Goal: Task Accomplishment & Management: Manage account settings

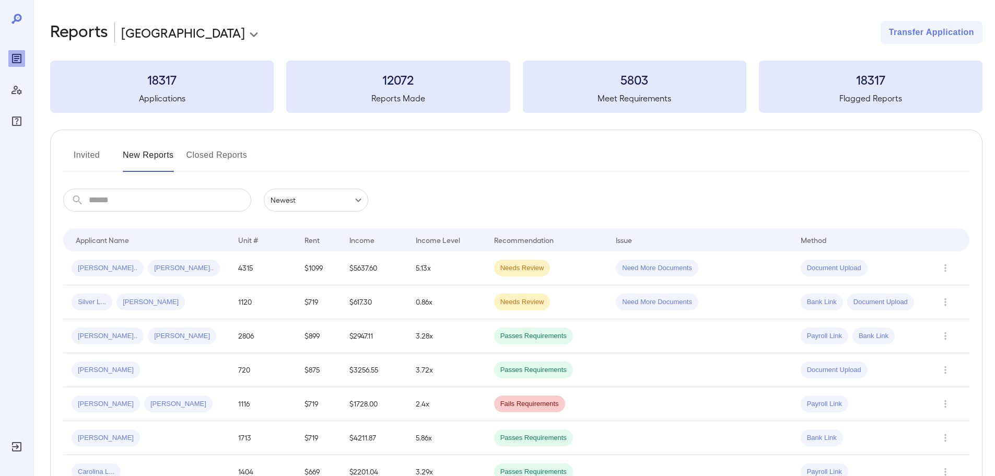
click at [78, 157] on button "Invited" at bounding box center [86, 159] width 47 height 25
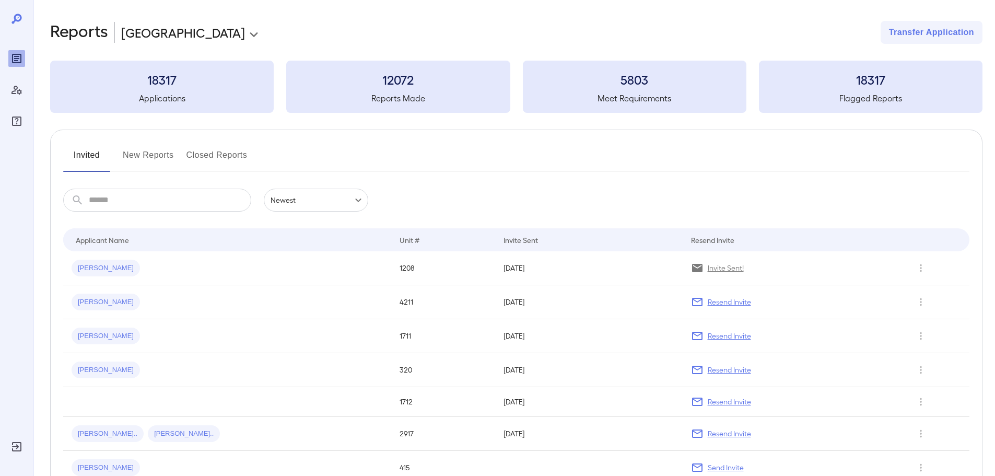
click at [116, 200] on input "text" at bounding box center [170, 200] width 162 height 23
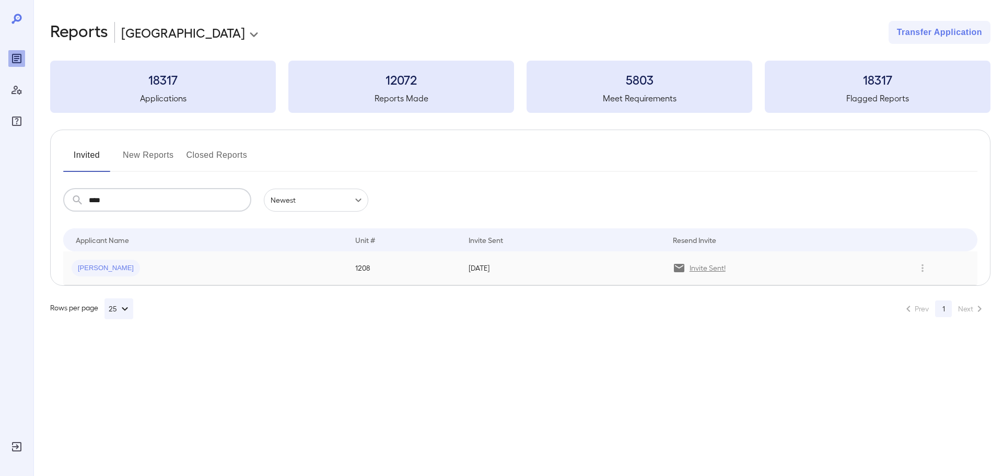
type input "****"
click at [93, 268] on span "[PERSON_NAME]" at bounding box center [106, 268] width 68 height 10
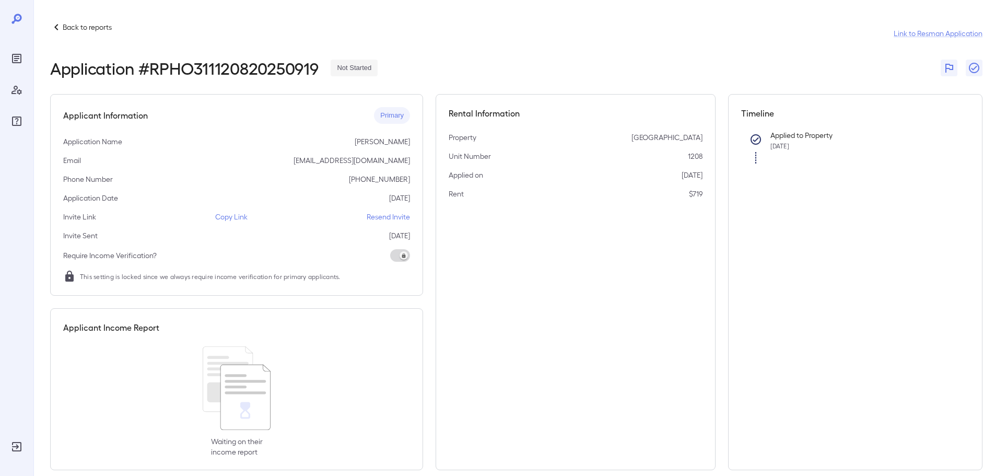
click at [393, 141] on p "juan L zhou" at bounding box center [382, 141] width 55 height 10
click at [390, 215] on p "Resend Invite" at bounding box center [388, 217] width 43 height 10
click at [226, 214] on p "Copy Link" at bounding box center [231, 217] width 32 height 10
click at [234, 225] on div "Applicant Information Primary Application Name juan L zhou Email tyz90773@gmail…" at bounding box center [236, 195] width 373 height 202
click at [235, 217] on p "Copy Link" at bounding box center [231, 217] width 32 height 10
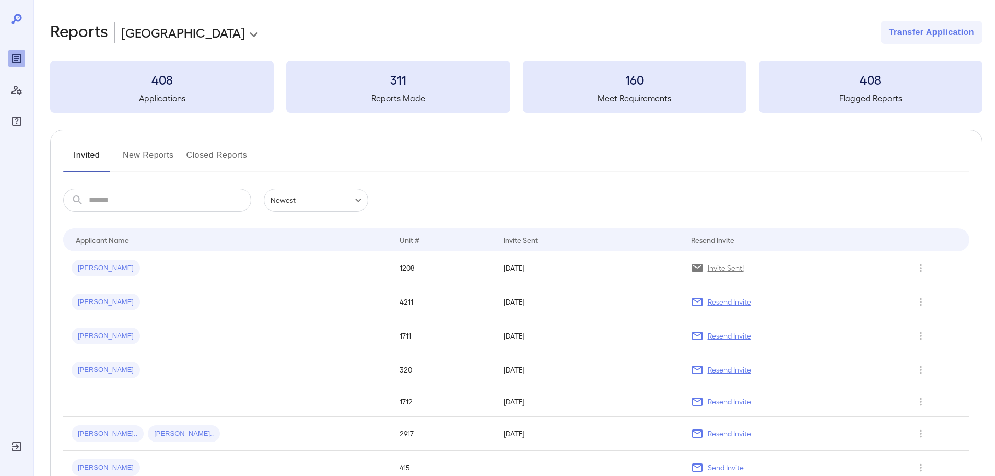
click at [84, 266] on span "juan L..." at bounding box center [106, 268] width 68 height 10
click at [194, 265] on div "juan L..." at bounding box center [227, 268] width 311 height 17
